Goal: Book appointment/travel/reservation

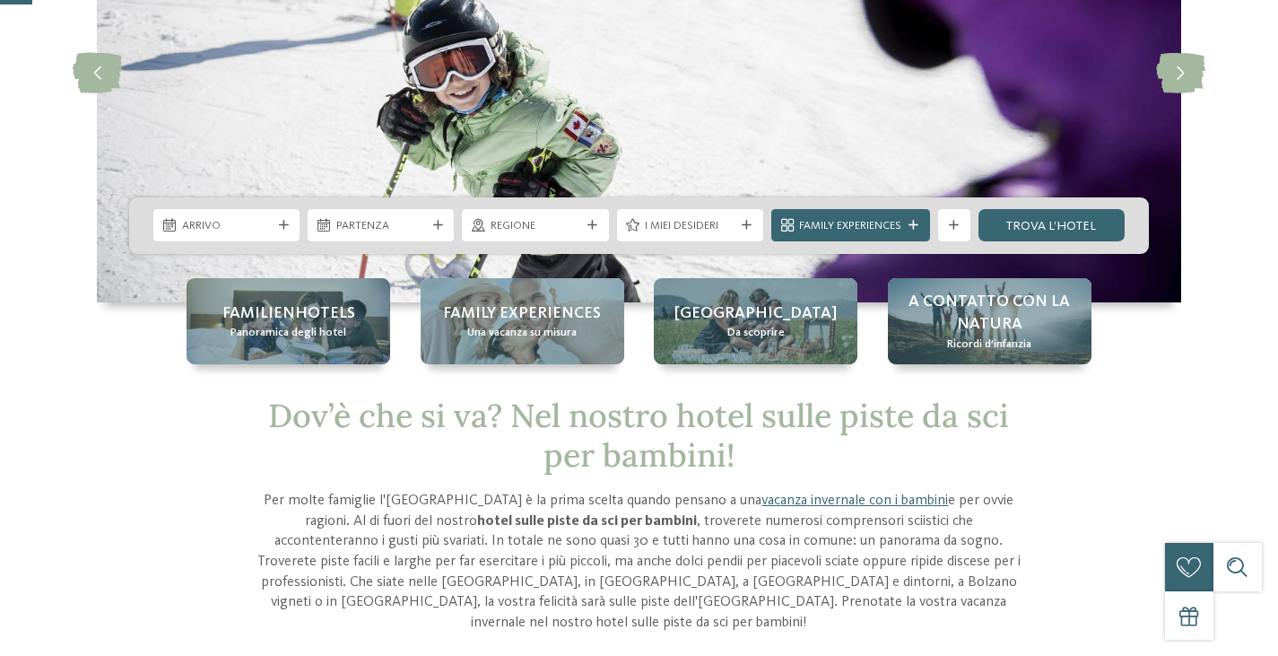
scroll to position [269, 0]
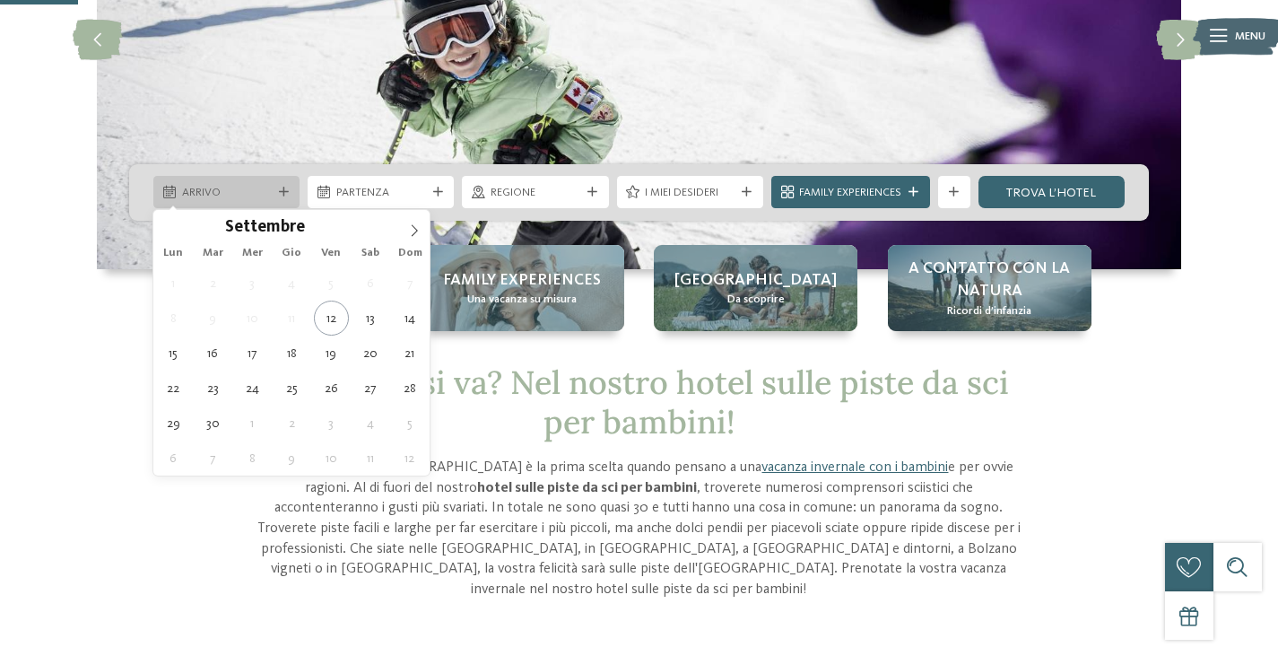
click at [284, 180] on div "Arrivo" at bounding box center [226, 192] width 146 height 32
click at [410, 229] on icon at bounding box center [414, 230] width 13 height 13
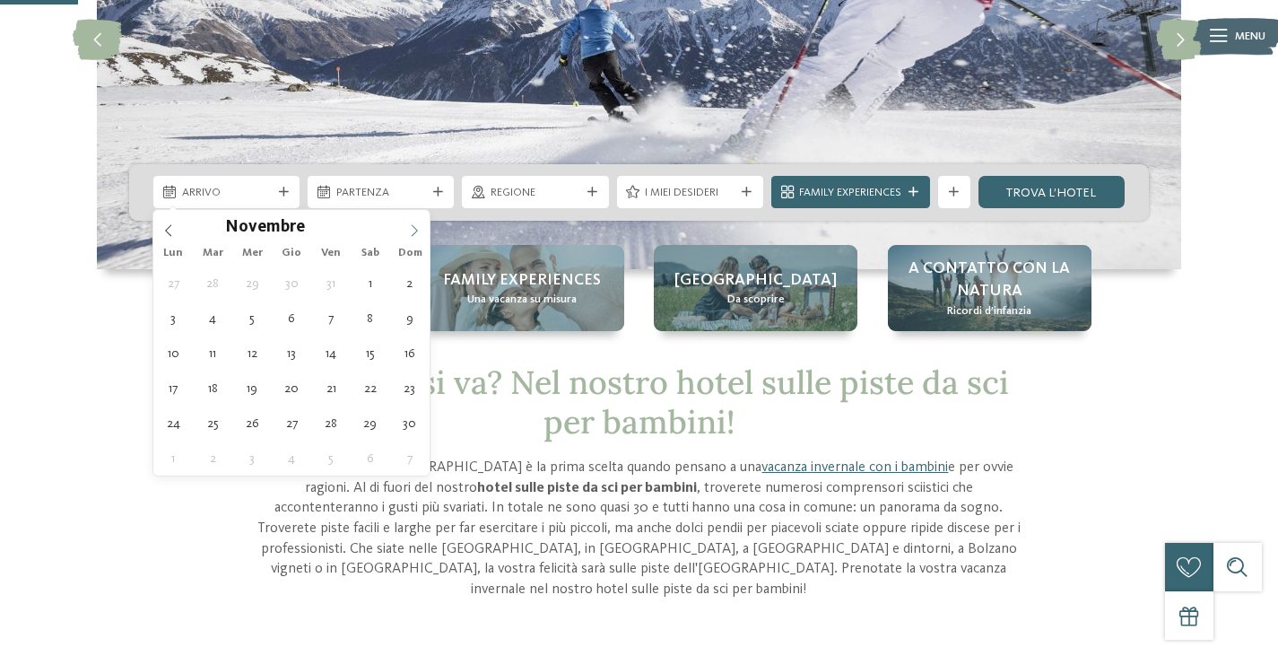
click at [410, 229] on icon at bounding box center [414, 230] width 13 height 13
click at [411, 230] on icon at bounding box center [414, 230] width 13 height 13
type div "[DATE]"
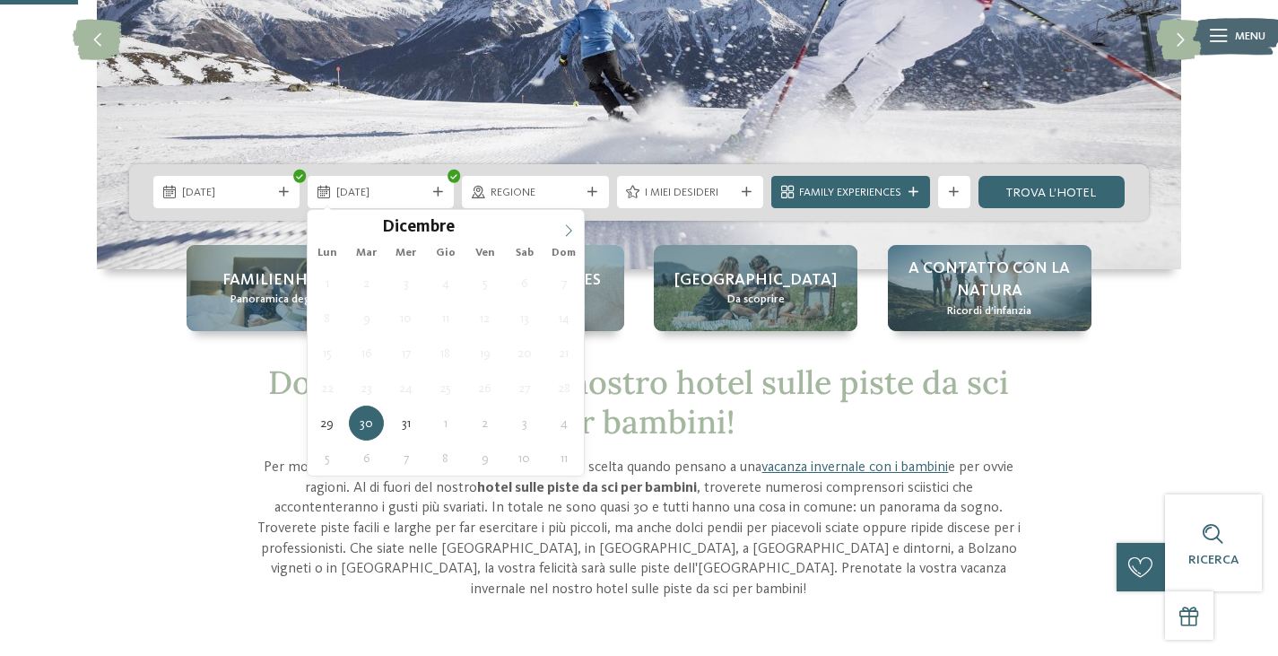
type input "****"
click at [567, 229] on icon at bounding box center [569, 230] width 13 height 13
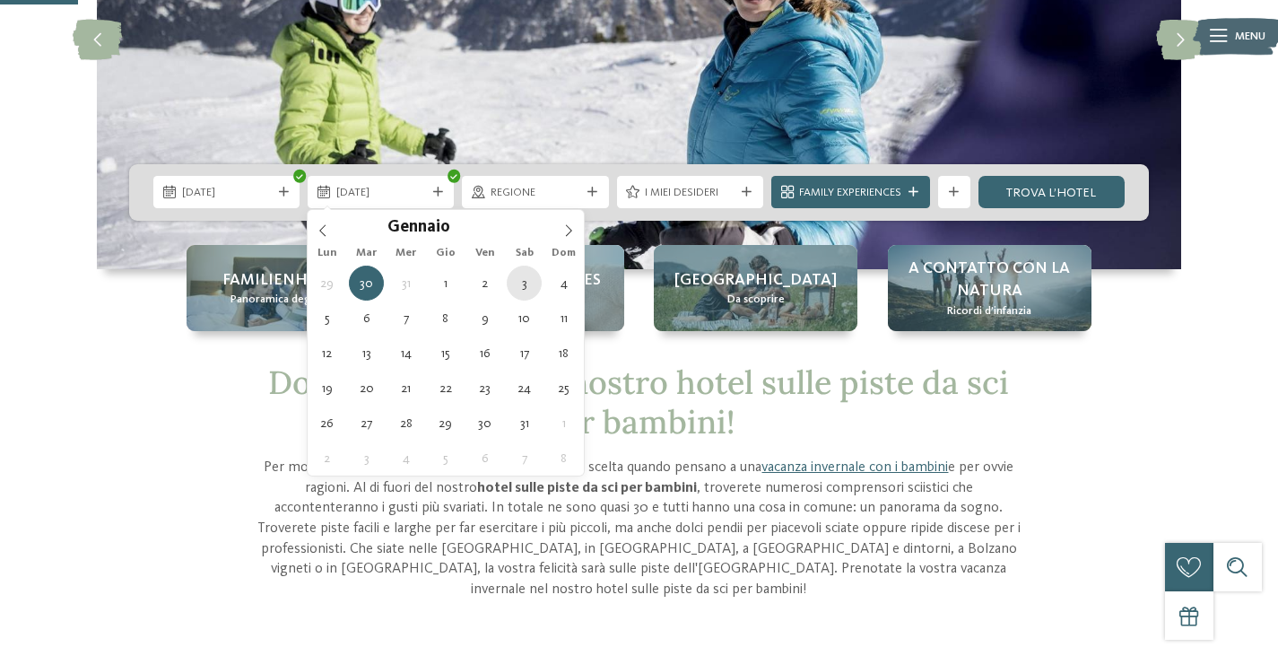
type div "[DATE]"
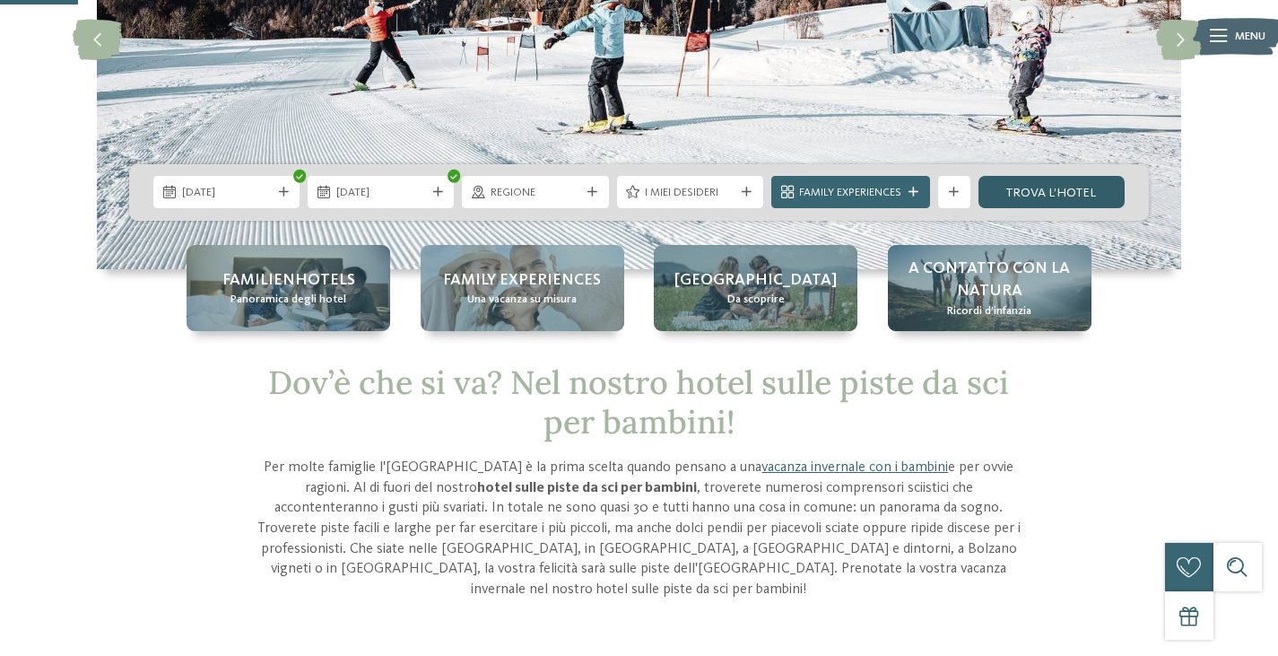
click at [1034, 195] on link "trova l’hotel" at bounding box center [1052, 192] width 146 height 32
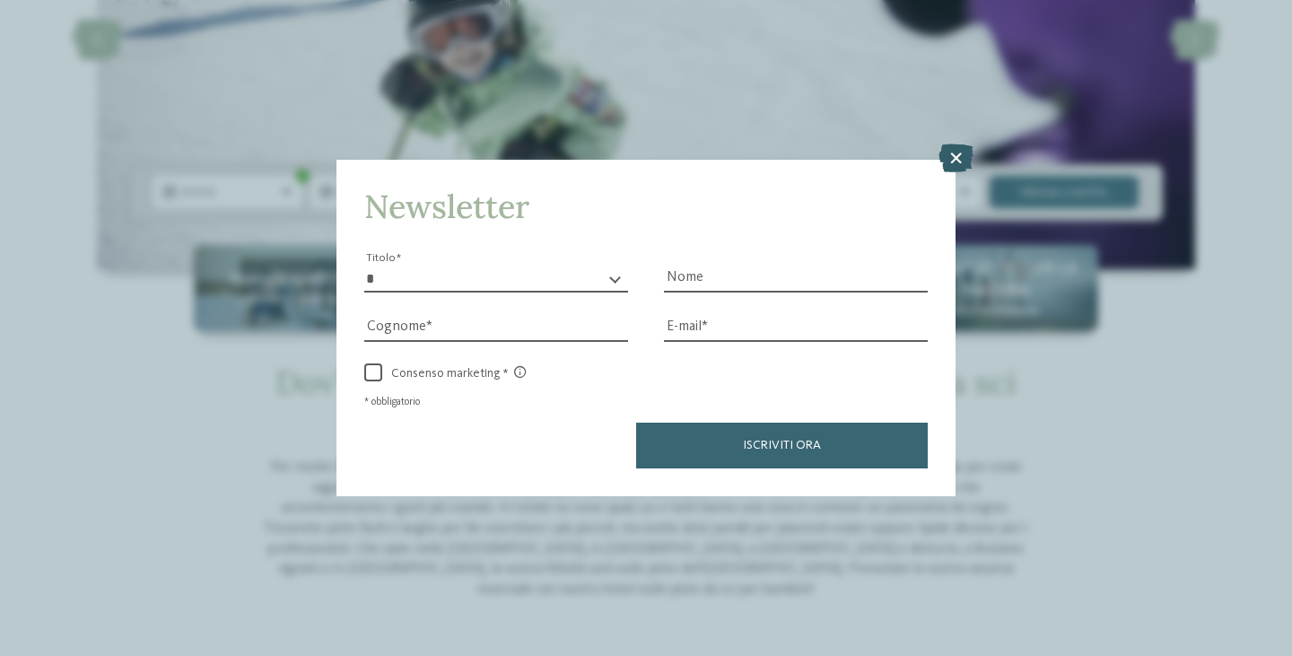
click at [957, 158] on icon at bounding box center [955, 158] width 35 height 29
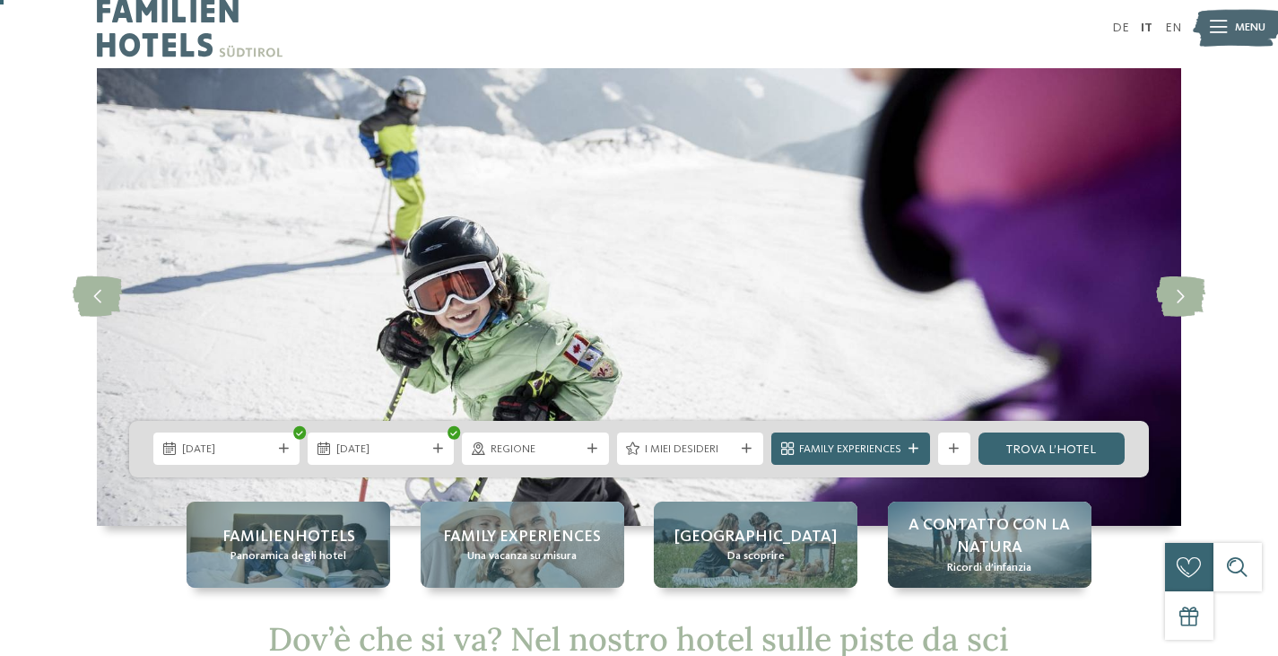
scroll to position [0, 0]
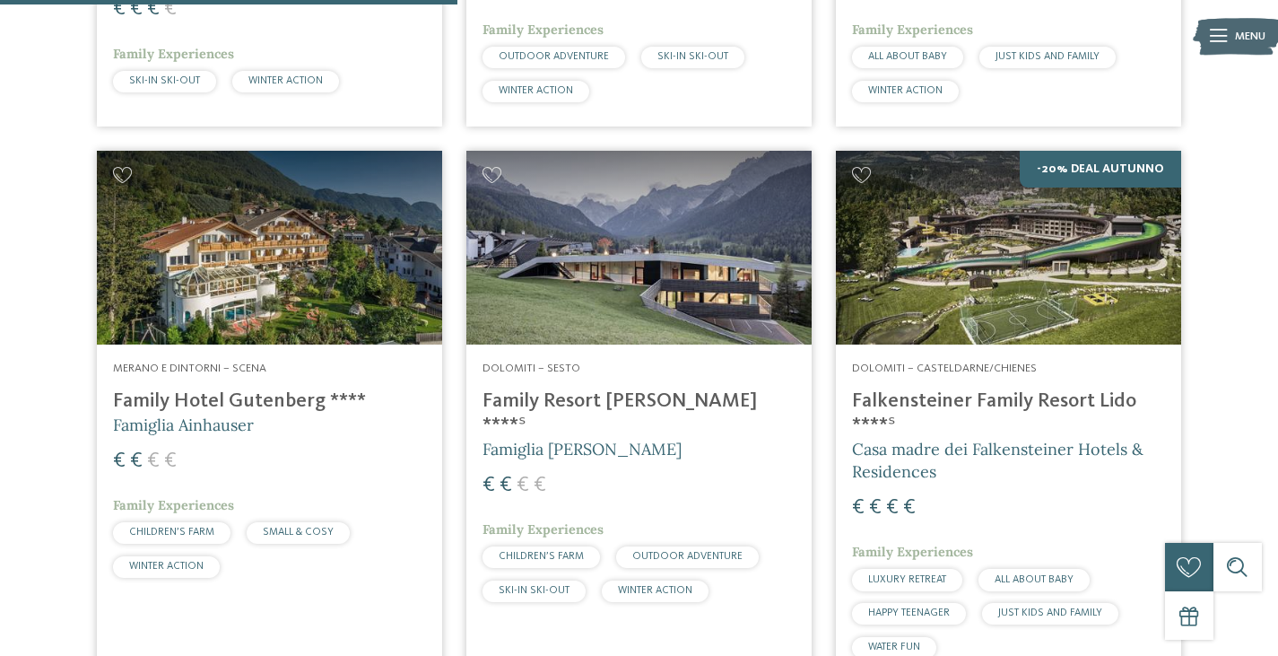
scroll to position [1506, 0]
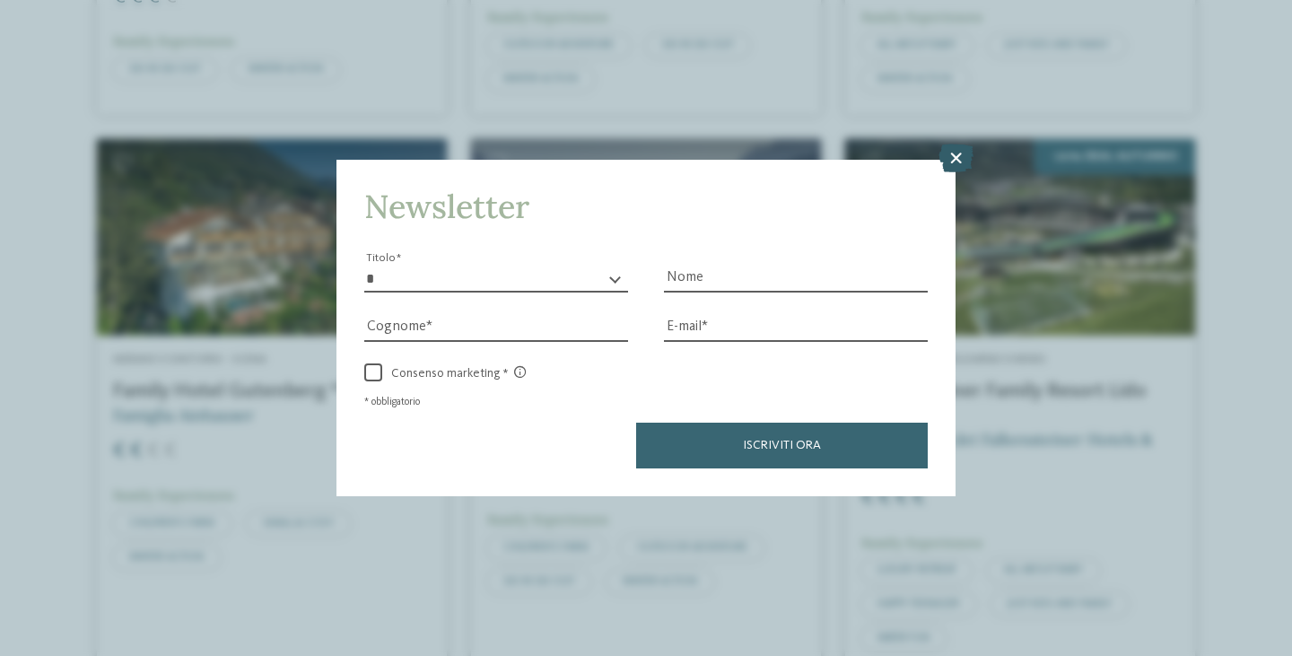
click at [960, 163] on icon at bounding box center [955, 158] width 35 height 29
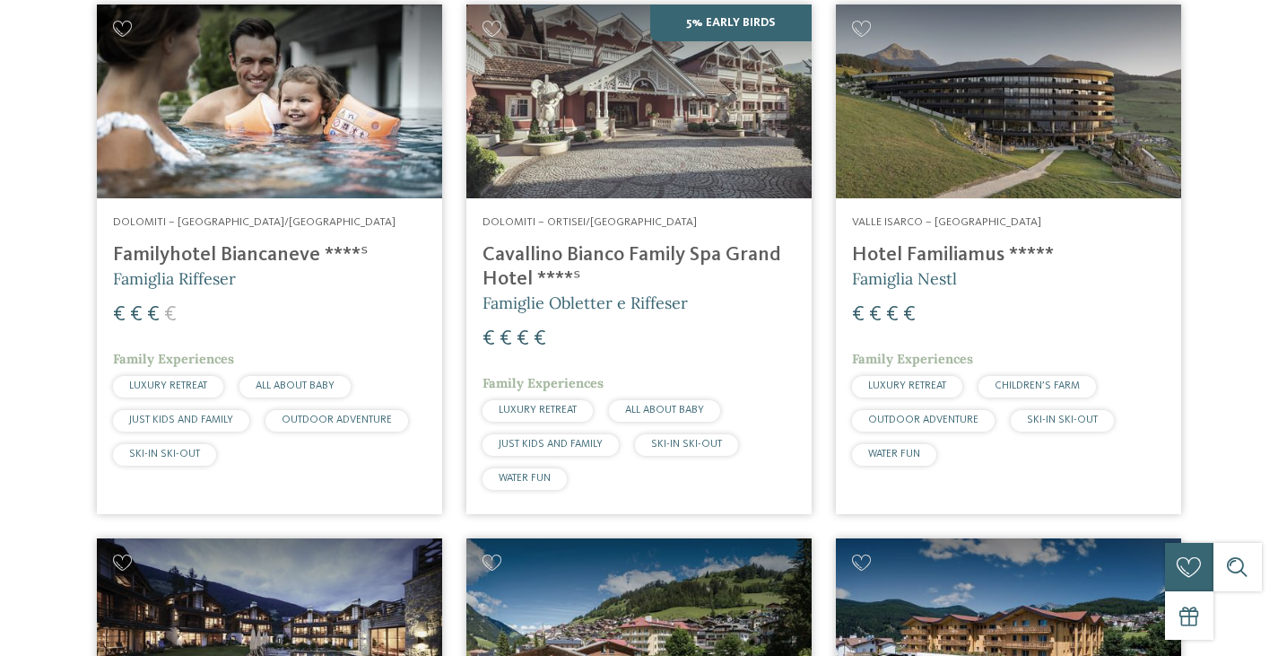
scroll to position [0, 0]
